Goal: Information Seeking & Learning: Learn about a topic

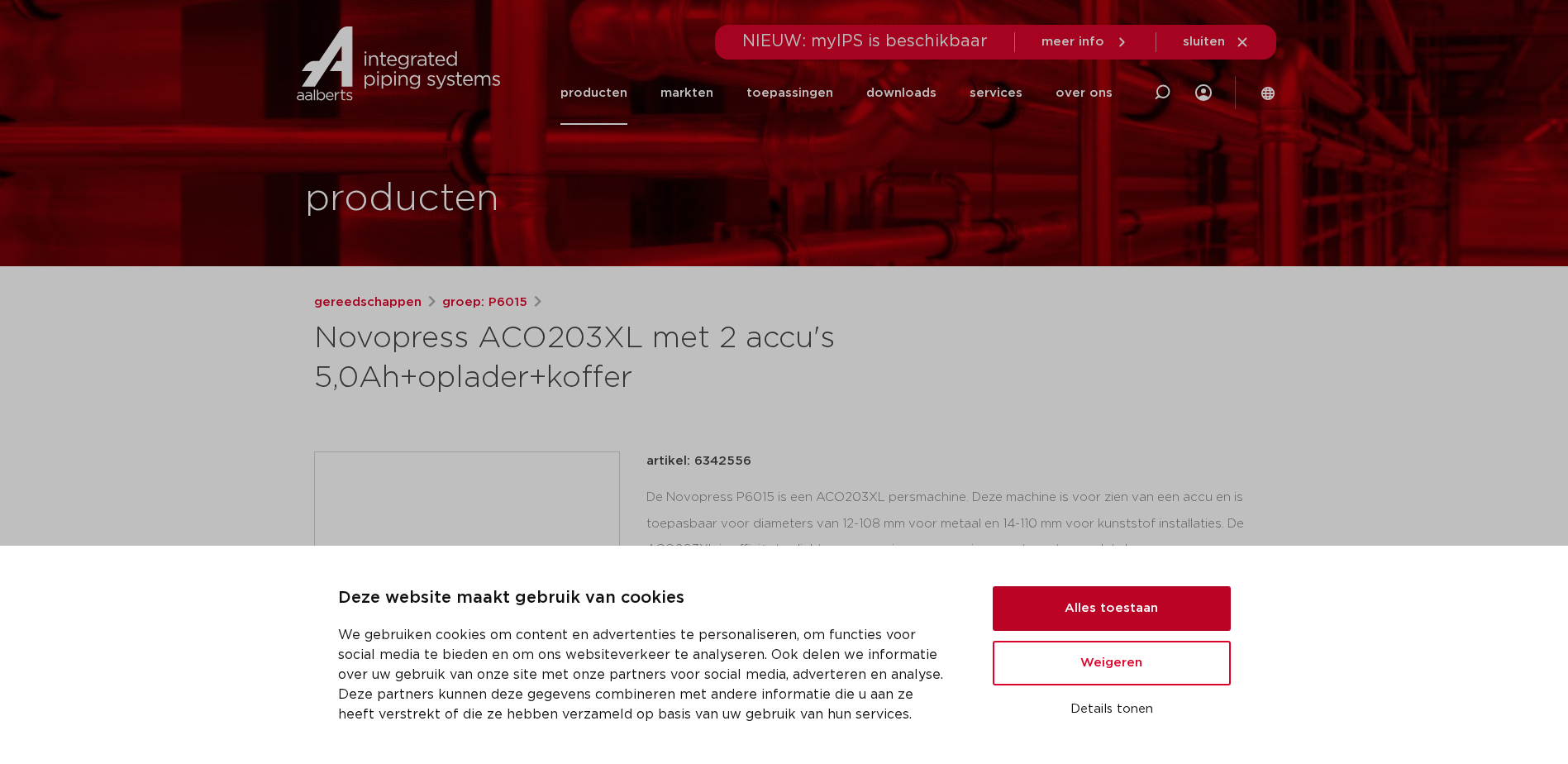
click at [1088, 613] on button "Alles toestaan" at bounding box center [1112, 609] width 238 height 45
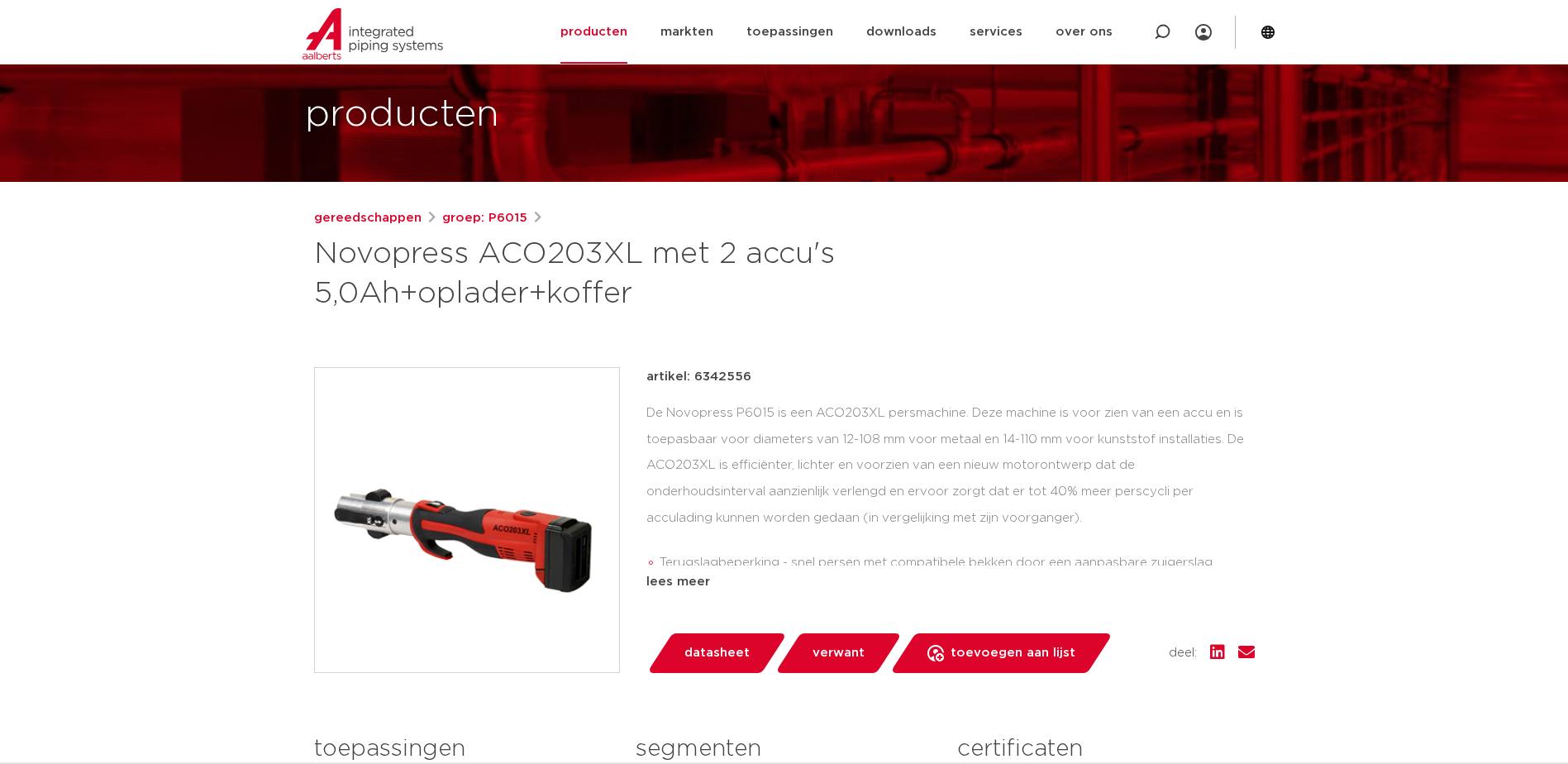
scroll to position [83, 0]
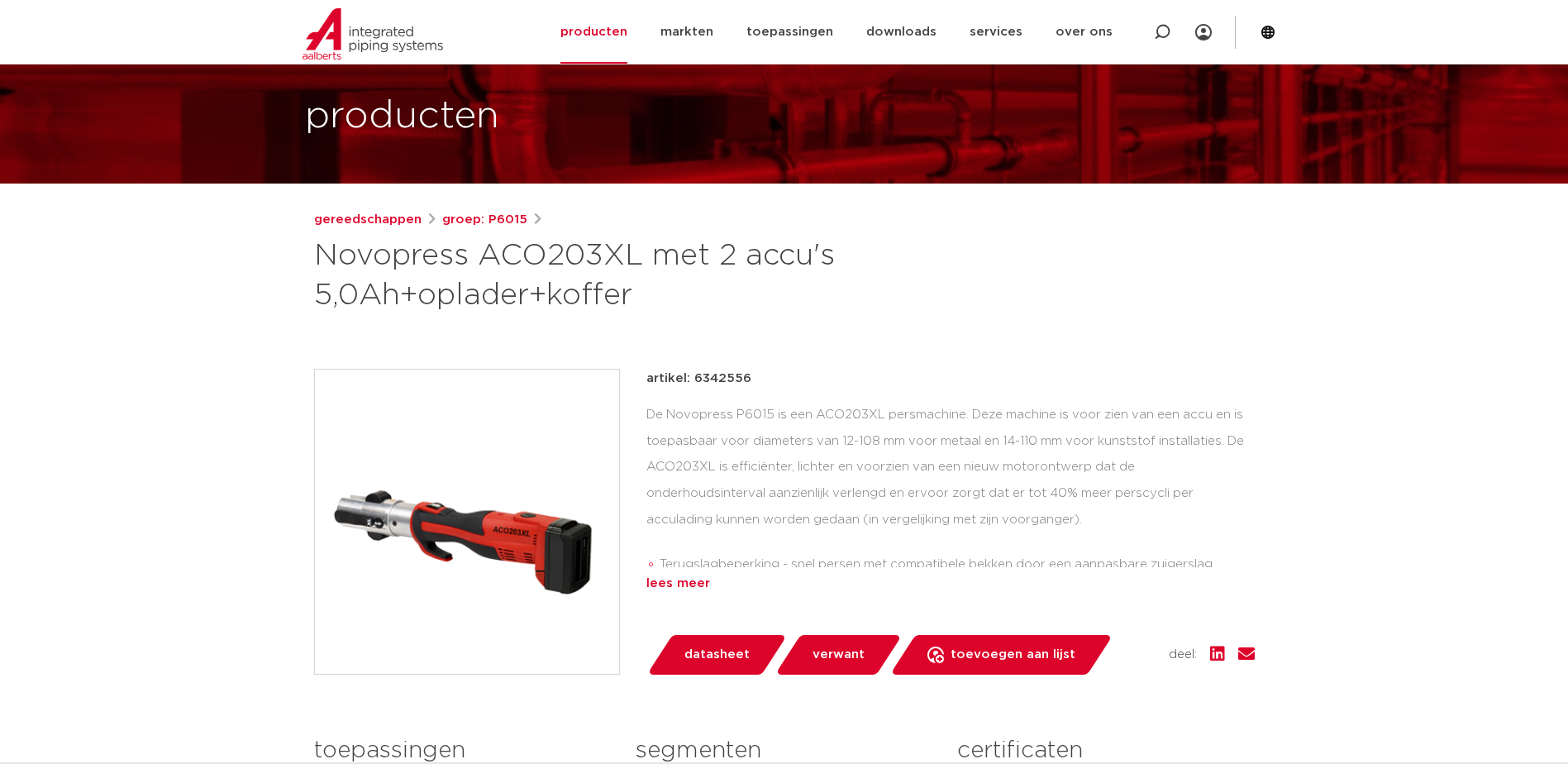
click at [691, 580] on div "lees meer" at bounding box center [950, 584] width 608 height 20
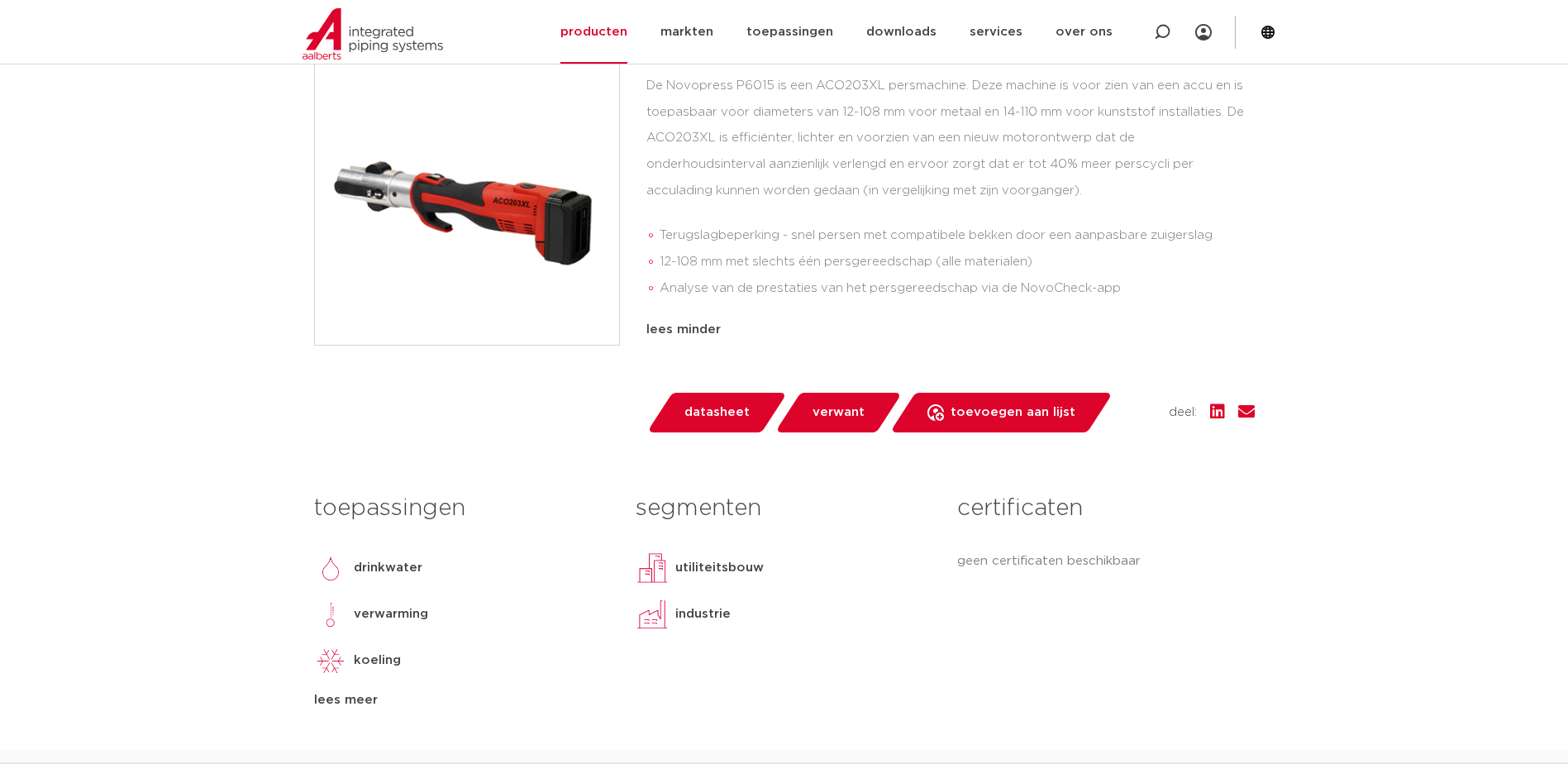
scroll to position [414, 0]
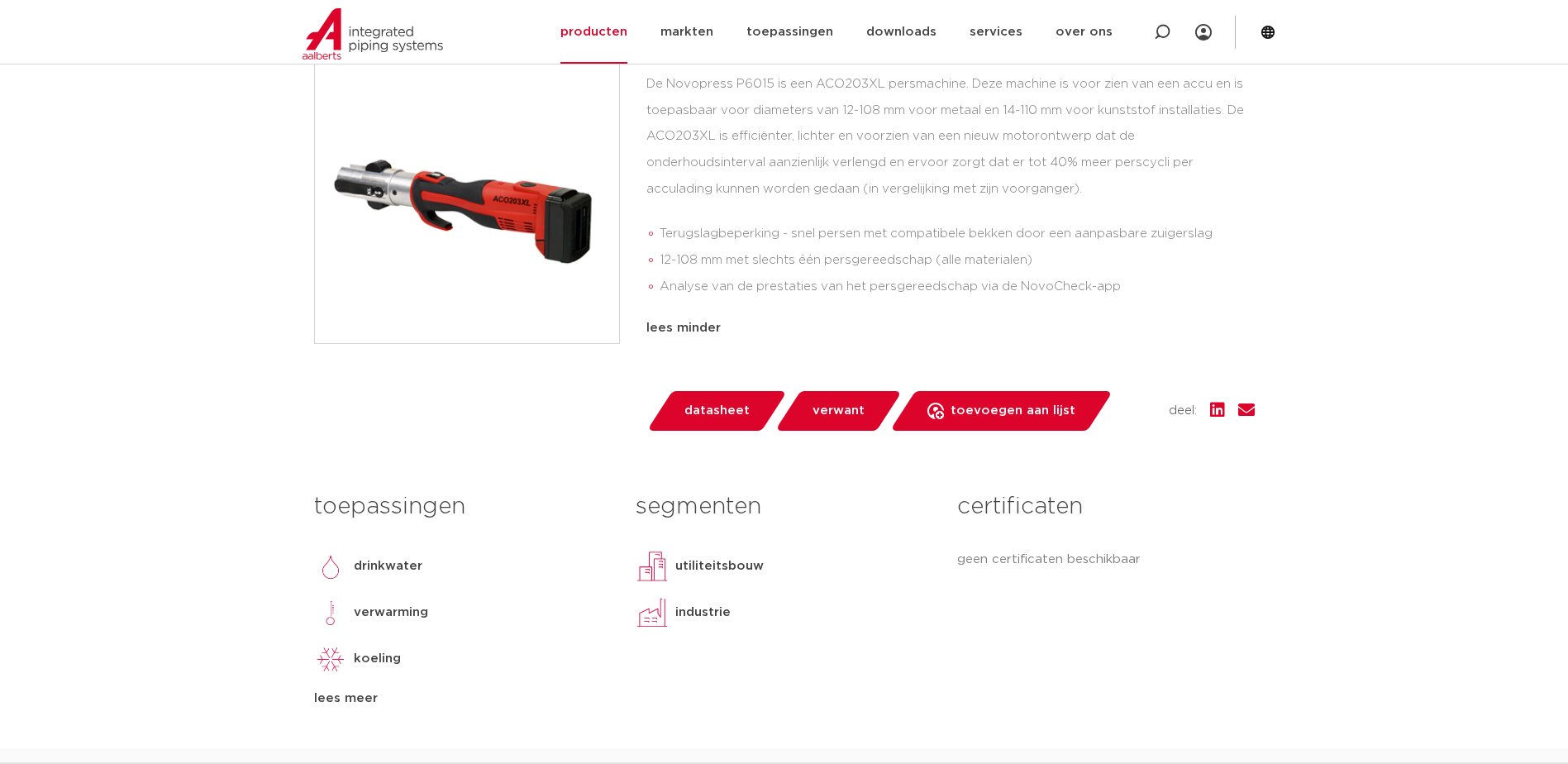
click at [827, 411] on span "verwant" at bounding box center [839, 411] width 52 height 27
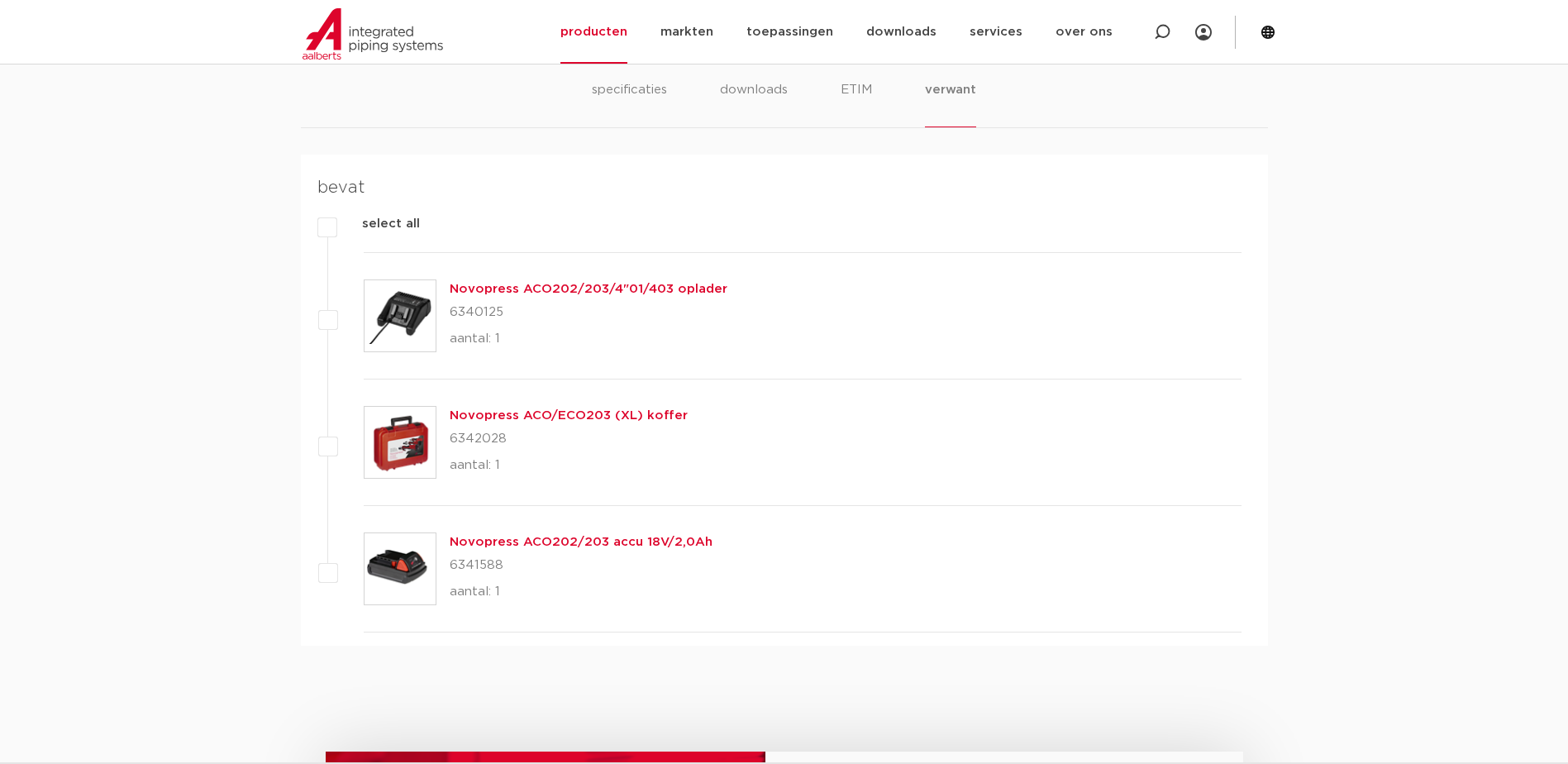
scroll to position [1163, 0]
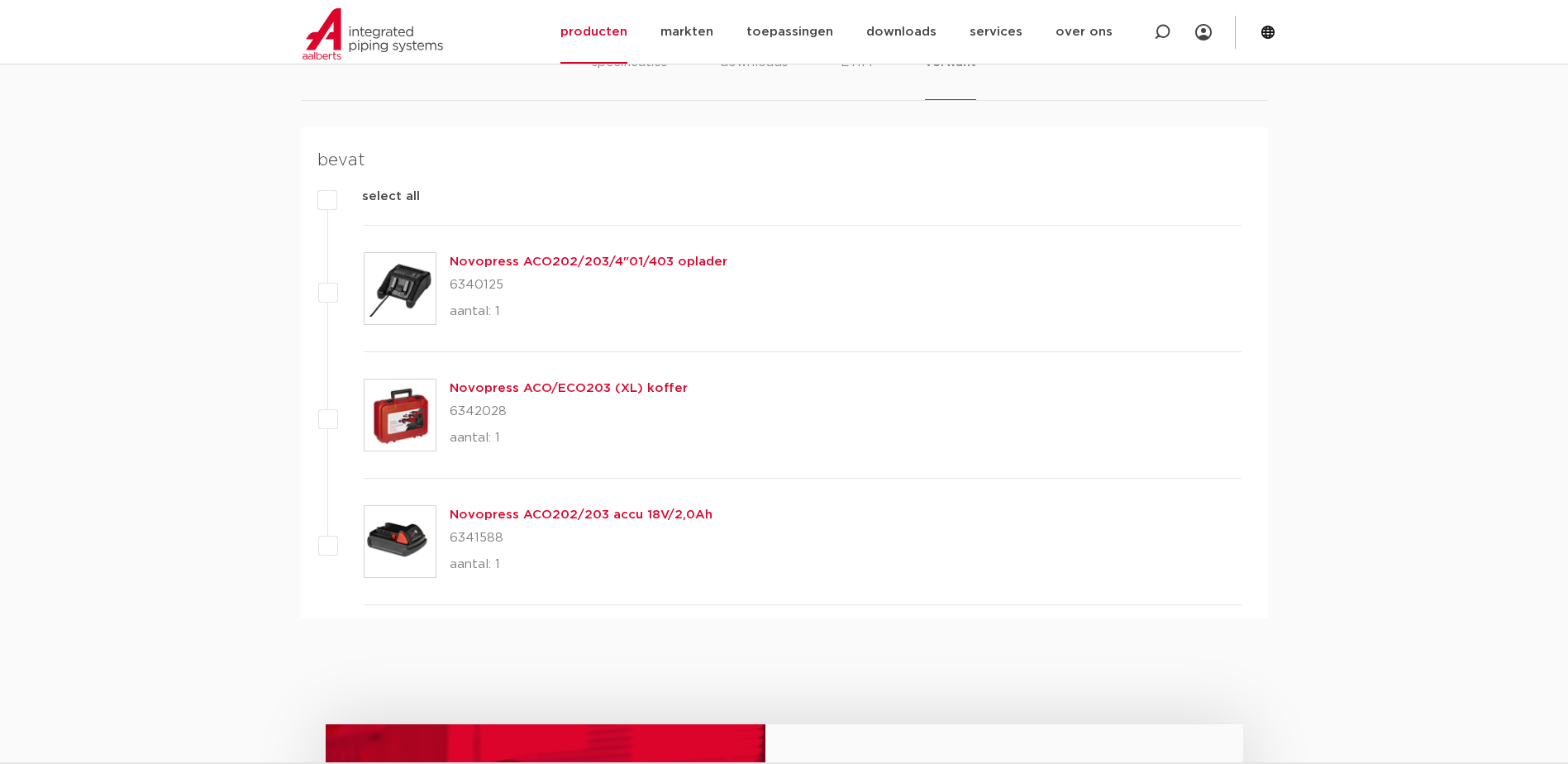
click at [579, 386] on link "Novopress ACO/ECO203 (XL) koffer" at bounding box center [569, 388] width 238 height 12
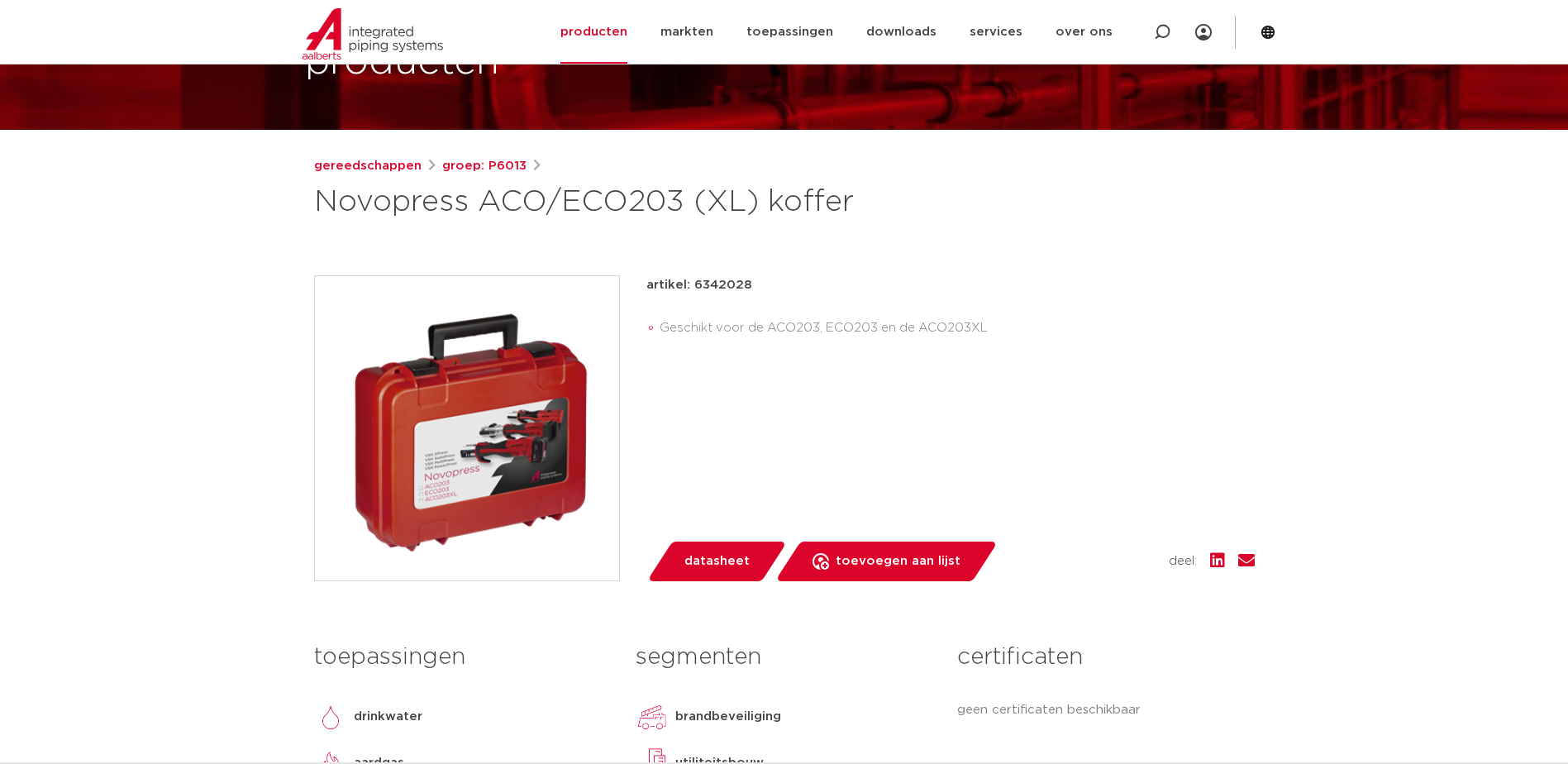
scroll to position [165, 0]
